Goal: Task Accomplishment & Management: Use online tool/utility

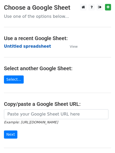
click at [34, 46] on strong "Untitled spreadsheet" at bounding box center [27, 46] width 47 height 5
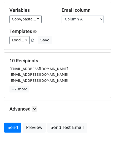
scroll to position [51, 0]
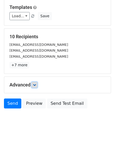
click at [35, 86] on icon at bounding box center [34, 84] width 3 height 3
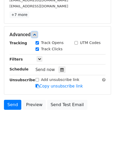
scroll to position [101, 0]
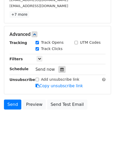
click at [60, 69] on icon at bounding box center [61, 70] width 3 height 4
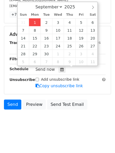
type input "2025-09-01 14:12"
type input "02"
type input "12"
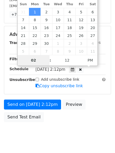
type input "4"
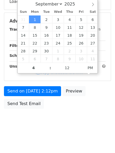
type input "2025-09-01 16:12"
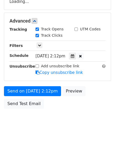
click at [57, 126] on body "New Campaign Daily emails left: 50 Google Sheet: Untitled spreadsheet Variables…" at bounding box center [57, 21] width 115 height 222
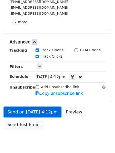
click at [46, 109] on link "Send on Sep 1 at 4:12pm" at bounding box center [32, 112] width 57 height 10
click at [48, 110] on link "Send on Sep 1 at 4:12pm" at bounding box center [32, 112] width 57 height 10
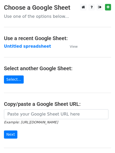
click at [42, 44] on strong "Untitled spreadsheet" at bounding box center [27, 46] width 47 height 5
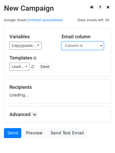
click at [86, 46] on select "Column A Column B Column C Column D Column E" at bounding box center [82, 46] width 42 height 8
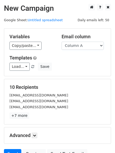
click at [81, 64] on div "Load... No templates saved Save" at bounding box center [58, 67] width 104 height 8
click at [81, 48] on select "Column A Column B Column C Column D Column E" at bounding box center [82, 46] width 42 height 8
select select "Column B"
click at [61, 42] on select "Column A Column B Column C Column D Column E" at bounding box center [82, 46] width 42 height 8
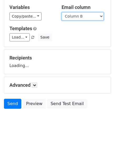
scroll to position [30, 0]
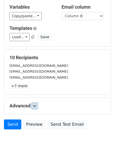
click at [36, 107] on link at bounding box center [34, 106] width 6 height 6
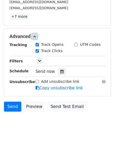
scroll to position [102, 0]
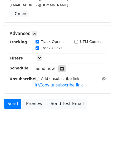
click at [61, 69] on div at bounding box center [61, 68] width 7 height 7
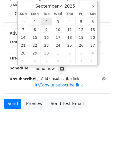
type input "2025-09-02 12:00"
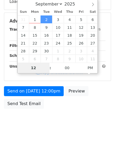
type input "5"
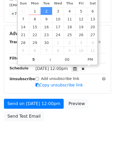
type input "2025-09-02 17:00"
click at [56, 115] on div "Send on Sep 2 at 12:00pm Preview Send Test Email" at bounding box center [57, 111] width 115 height 25
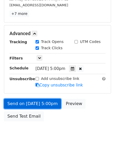
click at [43, 103] on link "Send on Sep 2 at 5:00pm" at bounding box center [32, 104] width 57 height 10
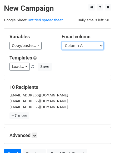
click at [87, 45] on select "Column A Column B Column C Column D Column E" at bounding box center [82, 46] width 42 height 8
select select "Column C"
click at [61, 42] on select "Column A Column B Column C Column D Column E" at bounding box center [82, 46] width 42 height 8
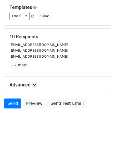
scroll to position [30, 0]
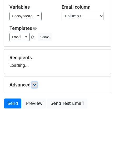
click at [36, 87] on link at bounding box center [34, 85] width 6 height 6
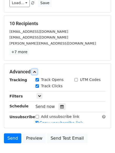
scroll to position [82, 0]
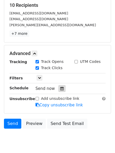
click at [60, 88] on icon at bounding box center [61, 89] width 3 height 4
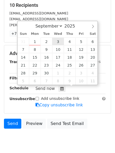
type input "2025-09-03 12:00"
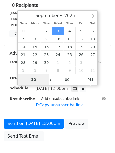
scroll to position [0, 0]
type input "6"
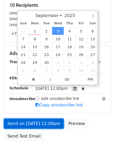
type input "2025-09-03 18:00"
click at [46, 123] on link "Send on Sep 3 at 12:00pm" at bounding box center [34, 124] width 60 height 10
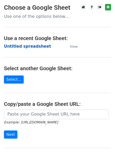
click at [34, 47] on strong "Untitled spreadsheet" at bounding box center [27, 46] width 47 height 5
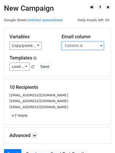
click at [79, 47] on select "Column A Column B Column C Column D Column E" at bounding box center [82, 46] width 42 height 8
select select "Column D"
click at [61, 42] on select "Column A Column B Column C Column D Column E" at bounding box center [82, 46] width 42 height 8
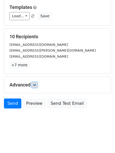
click at [35, 87] on link at bounding box center [34, 85] width 6 height 6
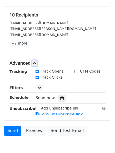
scroll to position [102, 0]
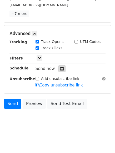
click at [60, 69] on icon at bounding box center [61, 69] width 3 height 4
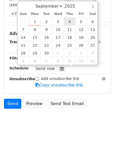
type input "2025-09-04 12:00"
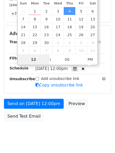
type input "7"
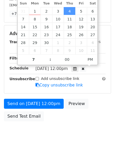
type input "2025-09-04 19:00"
click at [58, 130] on body "New Campaign Daily emails left: 50 Google Sheet: Untitled spreadsheet Variables…" at bounding box center [57, 23] width 115 height 243
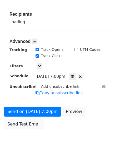
scroll to position [94, 0]
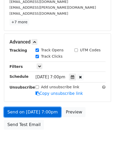
click at [50, 116] on link "Send on Sep 4 at 7:00pm" at bounding box center [32, 112] width 57 height 10
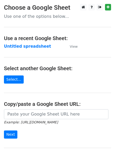
click at [34, 45] on strong "Untitled spreadsheet" at bounding box center [27, 46] width 47 height 5
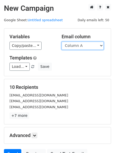
click at [81, 47] on select "Column A Column B Column C Column D Column E" at bounding box center [82, 46] width 42 height 8
select select "Column E"
click at [61, 42] on select "Column A Column B Column C Column D Column E" at bounding box center [82, 46] width 42 height 8
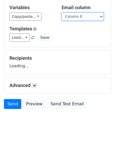
scroll to position [30, 0]
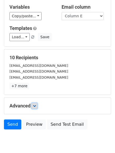
click at [36, 105] on icon at bounding box center [34, 105] width 3 height 3
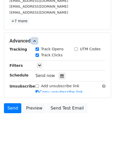
scroll to position [98, 0]
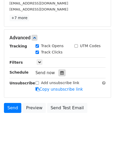
click at [60, 74] on icon at bounding box center [61, 73] width 3 height 4
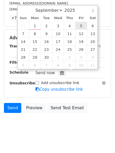
type input "[DATE] 12:00"
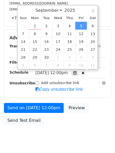
scroll to position [0, 0]
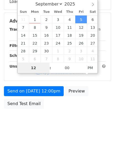
type input "8"
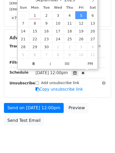
type input "[DATE] 20:00"
click at [43, 127] on div "Send on [DATE] 12:00pm Preview Send Test Email" at bounding box center [57, 115] width 115 height 25
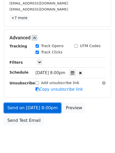
click at [45, 109] on link "Send on [DATE] 8:00pm" at bounding box center [32, 108] width 57 height 10
